Goal: Information Seeking & Learning: Learn about a topic

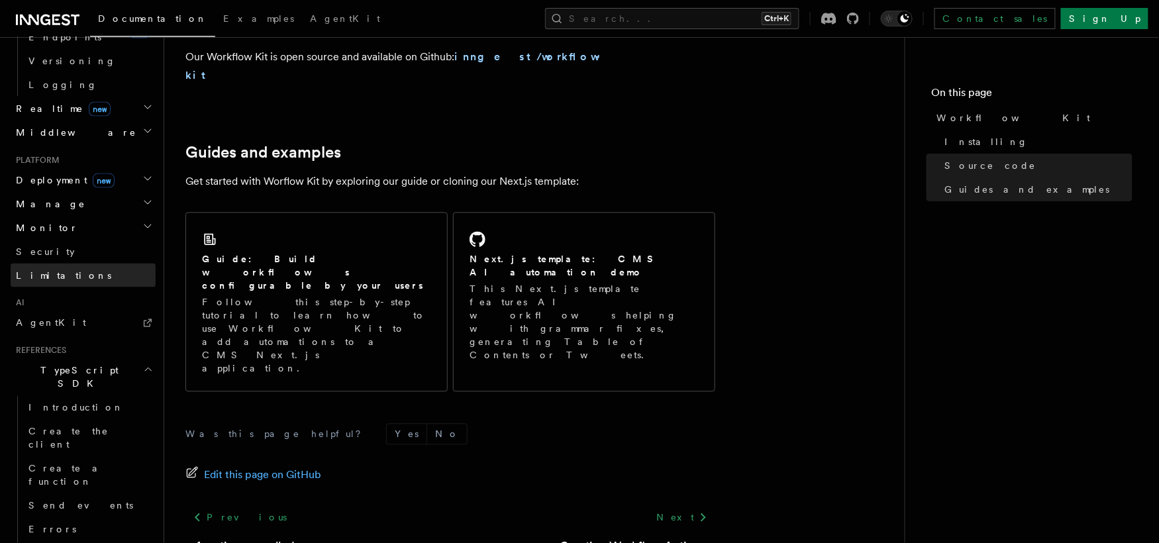
scroll to position [557, 0]
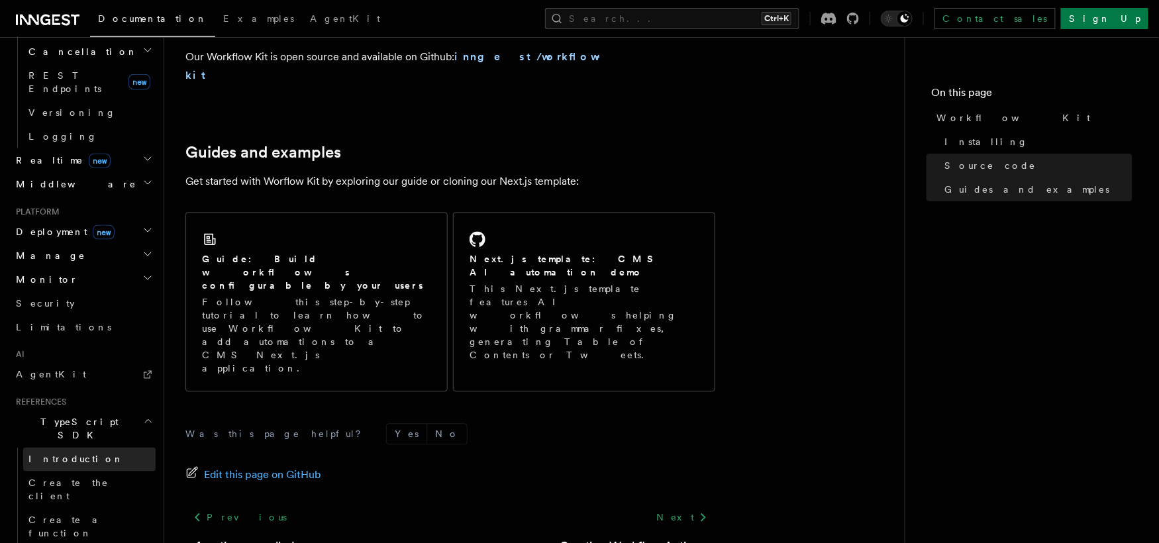
click at [62, 455] on span "Introduction" at bounding box center [75, 460] width 95 height 11
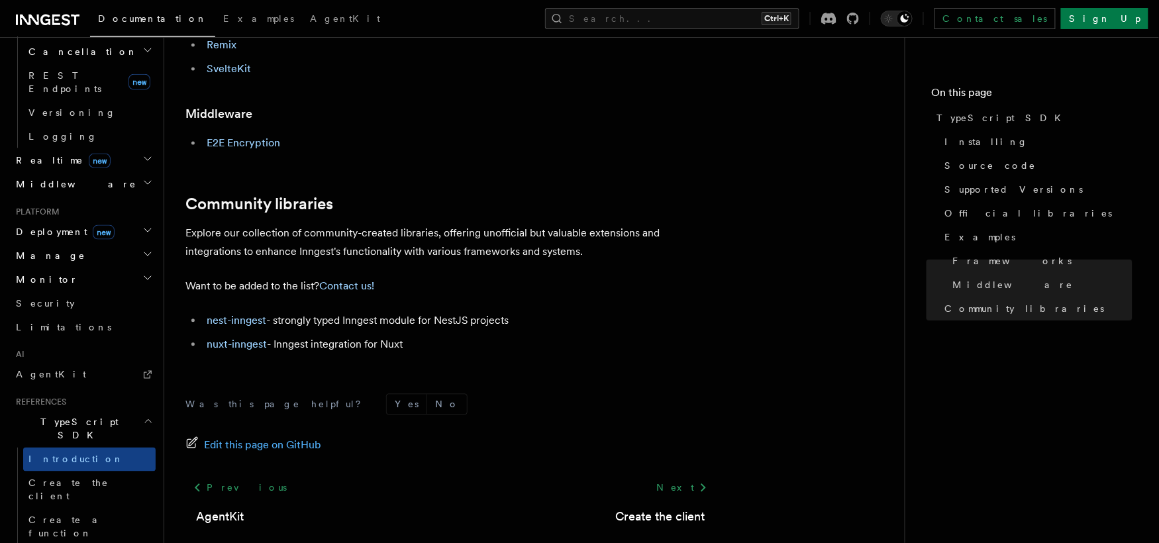
scroll to position [904, 0]
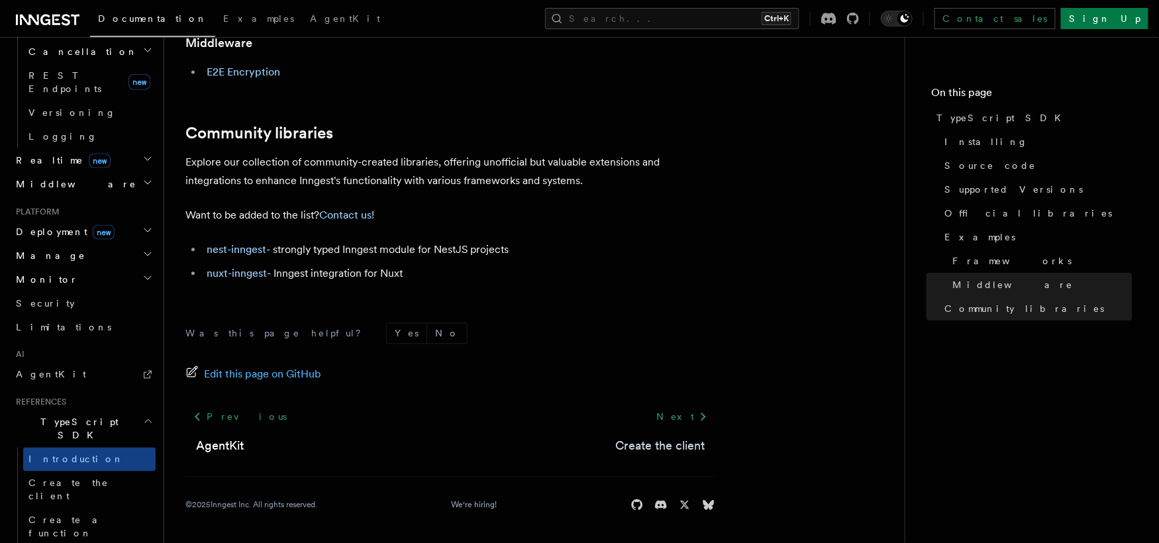
click at [656, 445] on link "Create the client" at bounding box center [659, 446] width 89 height 19
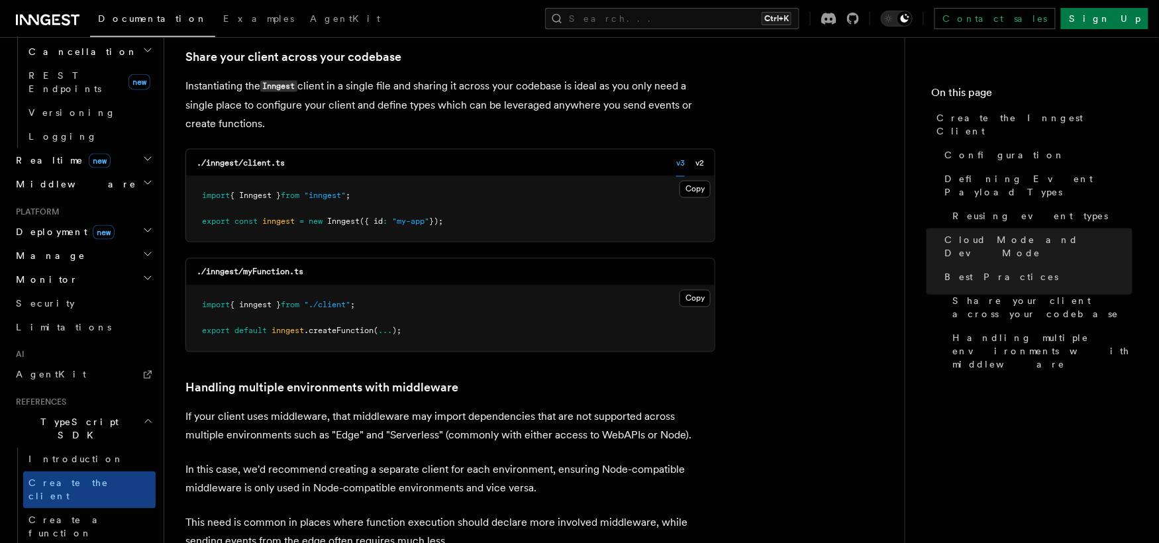
scroll to position [2544, 0]
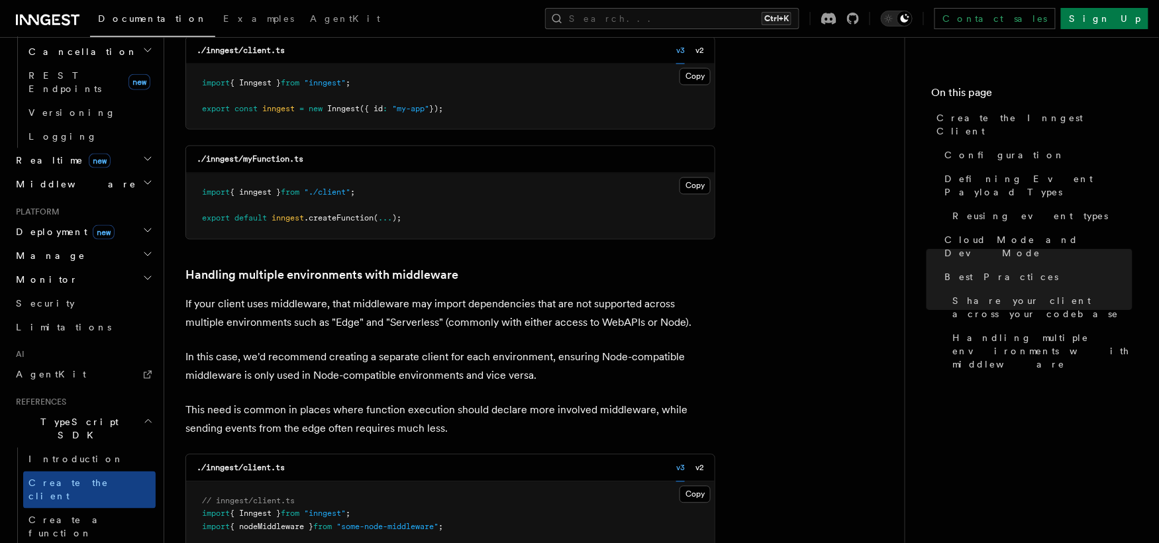
click at [42, 17] on icon at bounding box center [45, 20] width 10 height 11
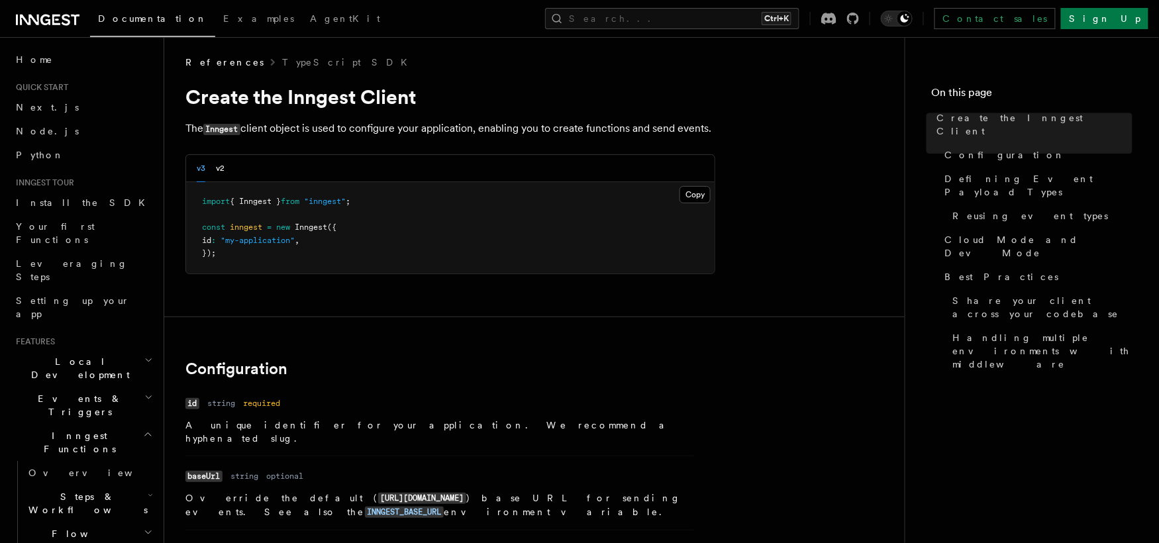
scroll to position [0, 0]
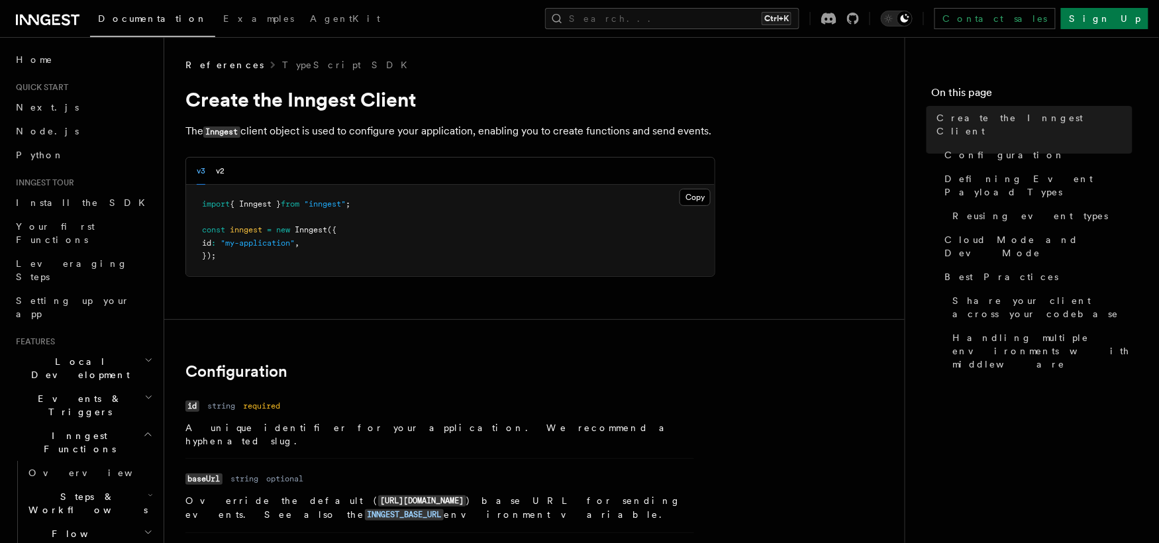
click at [59, 19] on icon at bounding box center [48, 20] width 64 height 16
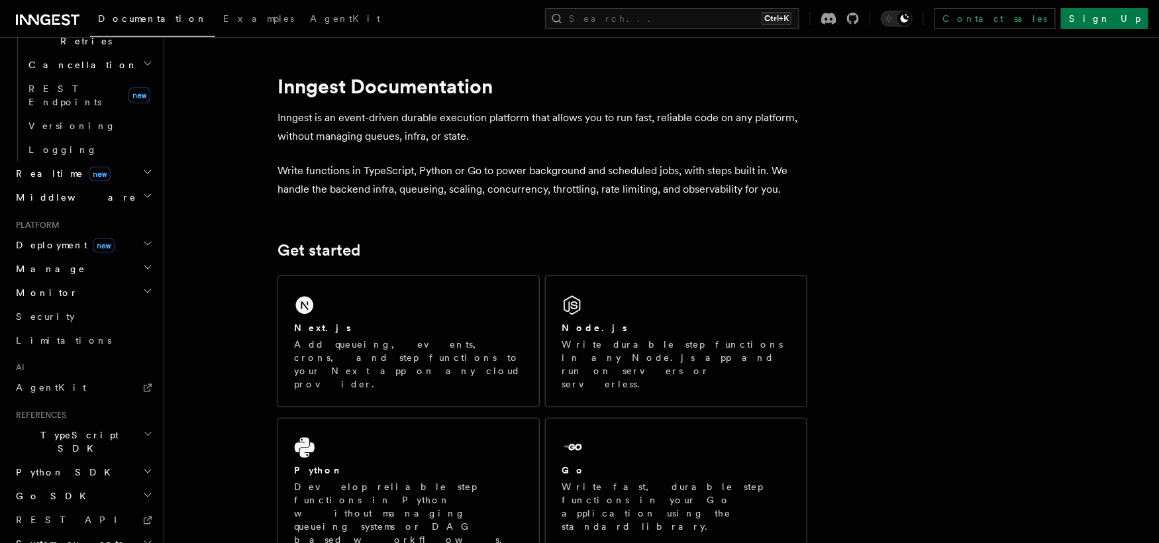
click at [312, 85] on h1 "Inngest Documentation" at bounding box center [543, 86] width 530 height 24
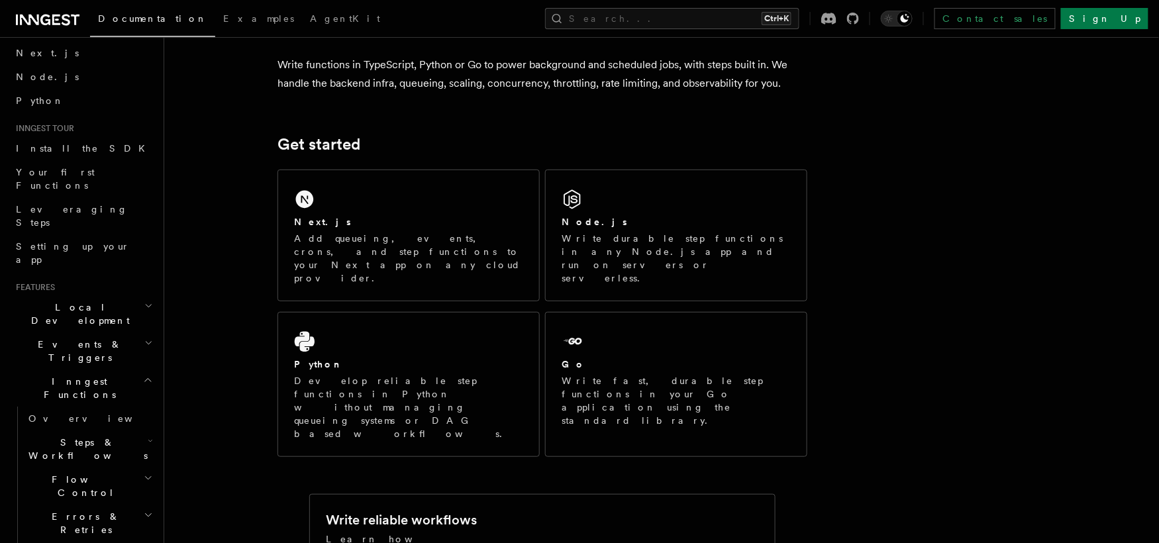
scroll to position [106, 0]
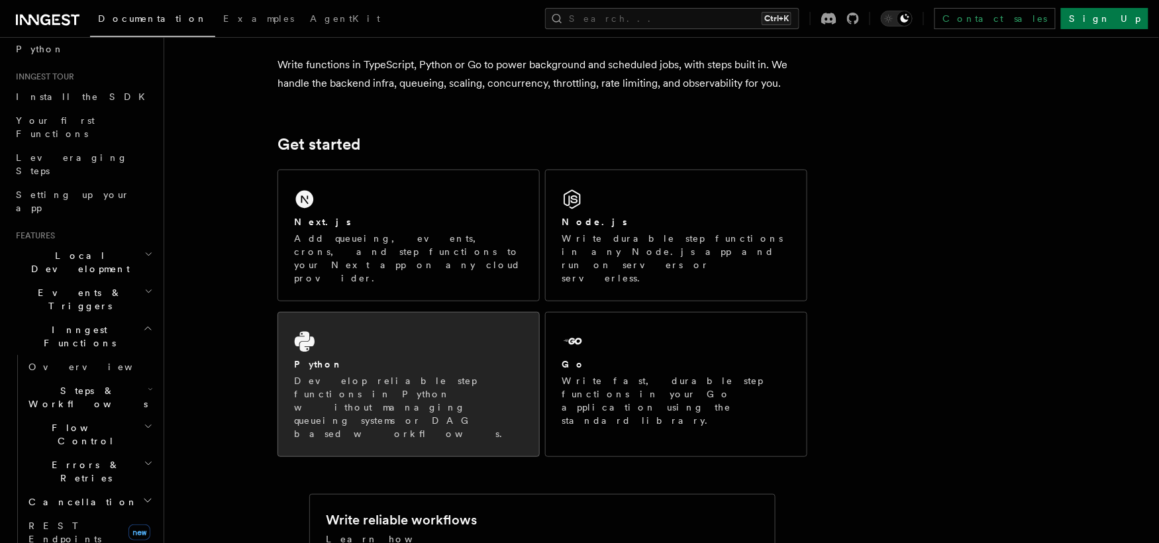
click at [376, 319] on div "Python Develop reliable step functions in Python without managing queueing syst…" at bounding box center [408, 385] width 261 height 144
